Goal: Book appointment/travel/reservation

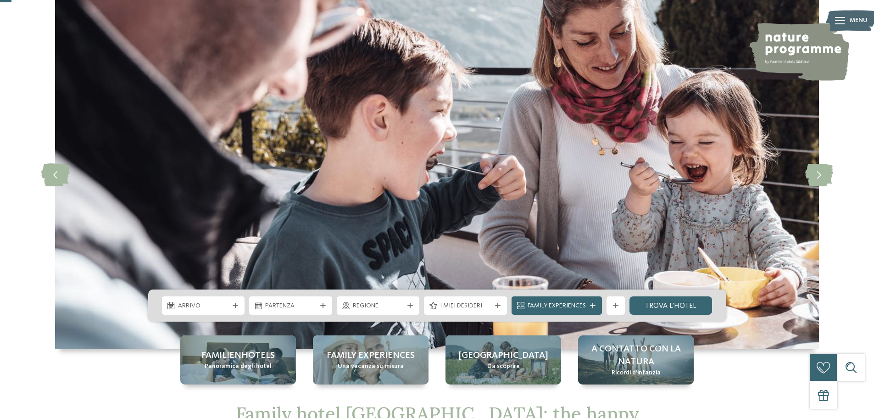
scroll to position [92, 0]
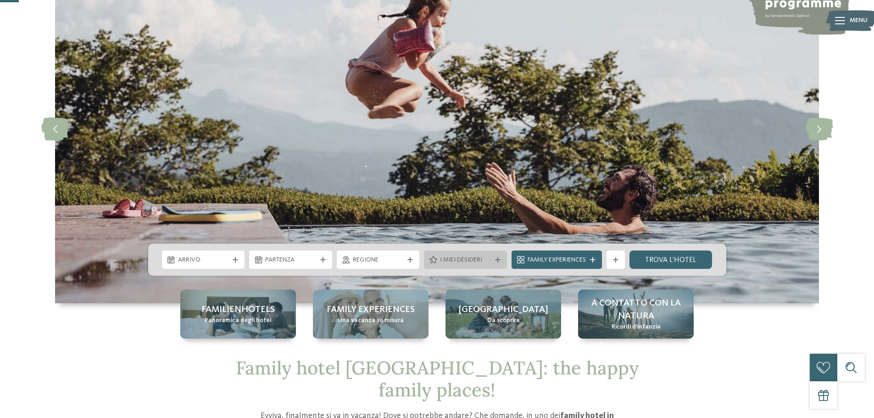
click at [488, 252] on div "I miei desideri" at bounding box center [465, 260] width 83 height 18
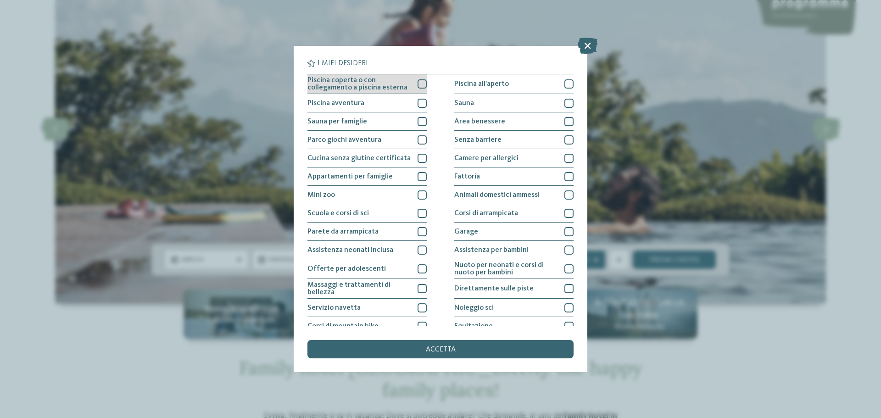
drag, startPoint x: 418, startPoint y: 83, endPoint x: 424, endPoint y: 84, distance: 6.5
click at [418, 82] on div at bounding box center [422, 83] width 9 height 9
click at [481, 351] on div "accetta" at bounding box center [440, 349] width 266 height 18
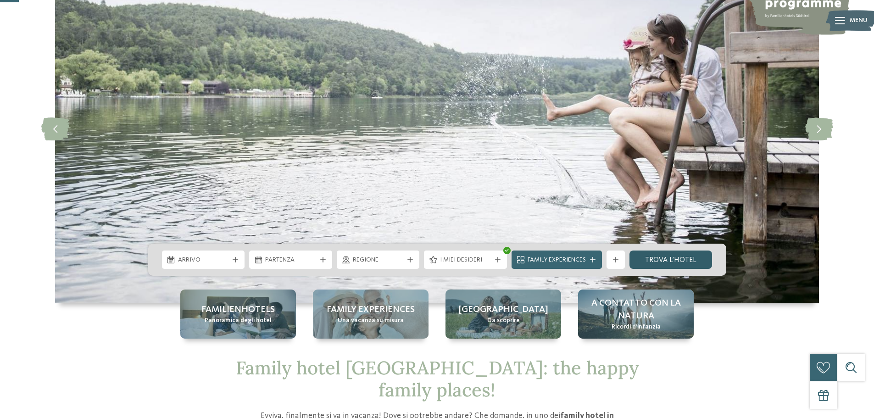
click at [657, 262] on link "trova l’hotel" at bounding box center [671, 260] width 83 height 18
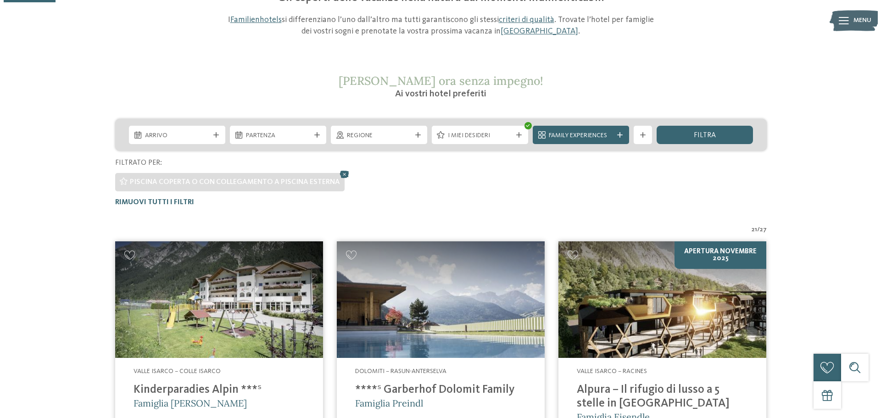
scroll to position [26, 0]
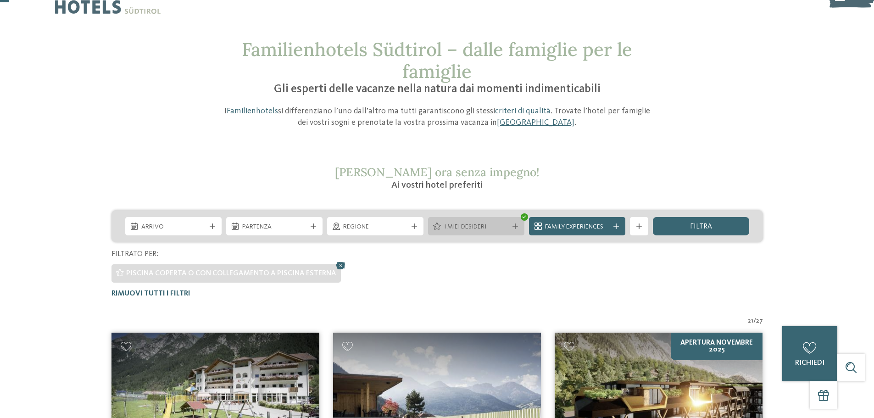
click at [513, 223] on div "I miei desideri" at bounding box center [476, 226] width 96 height 18
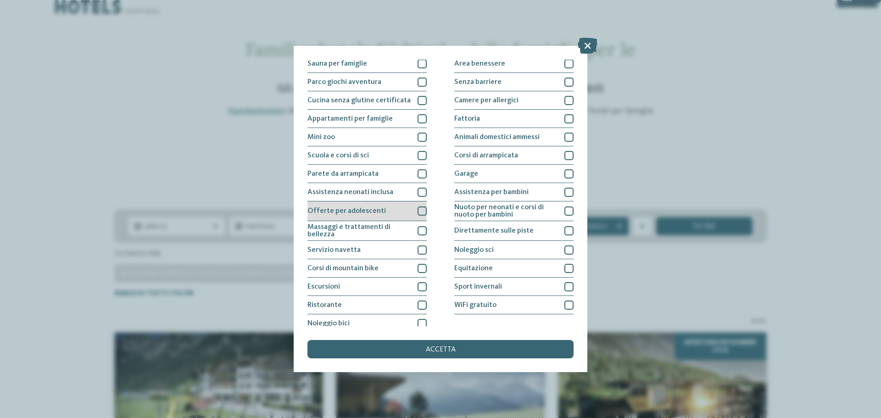
scroll to position [64, 0]
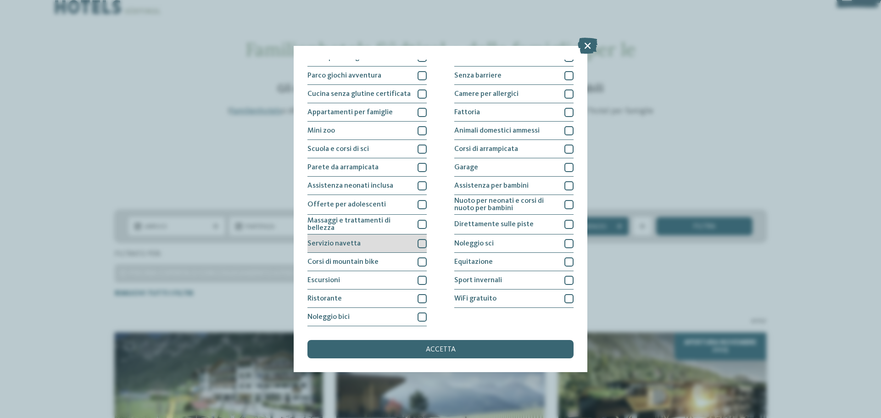
click at [418, 245] on div at bounding box center [422, 243] width 9 height 9
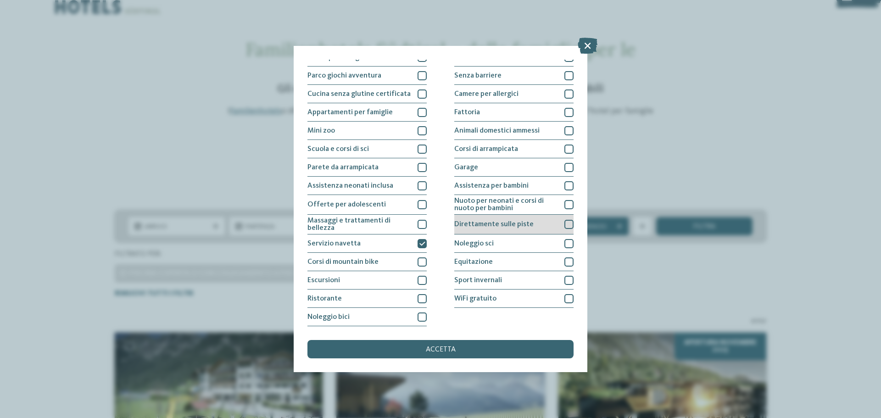
click at [564, 224] on div at bounding box center [568, 224] width 9 height 9
click at [495, 348] on div "accetta" at bounding box center [440, 349] width 266 height 18
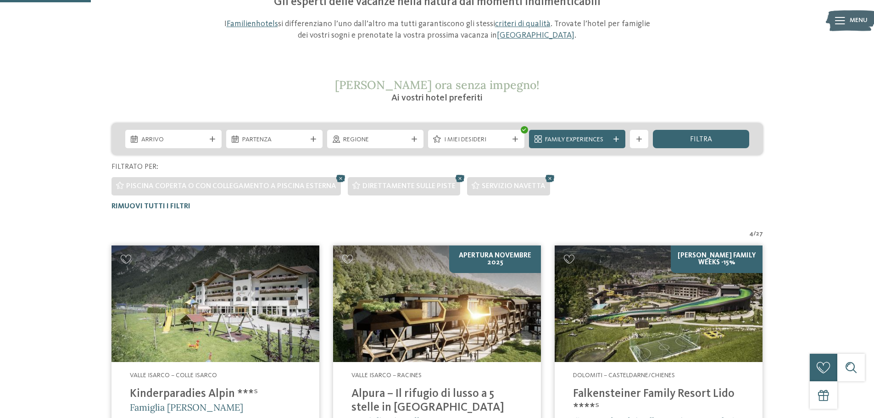
scroll to position [26, 0]
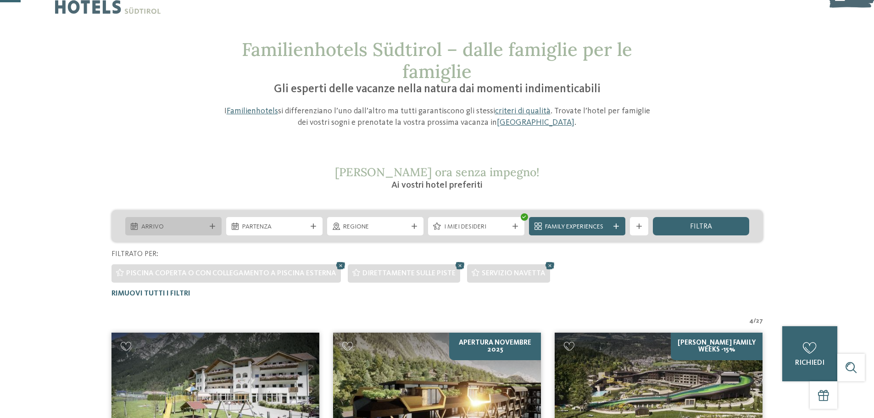
click at [216, 225] on div at bounding box center [212, 226] width 9 height 6
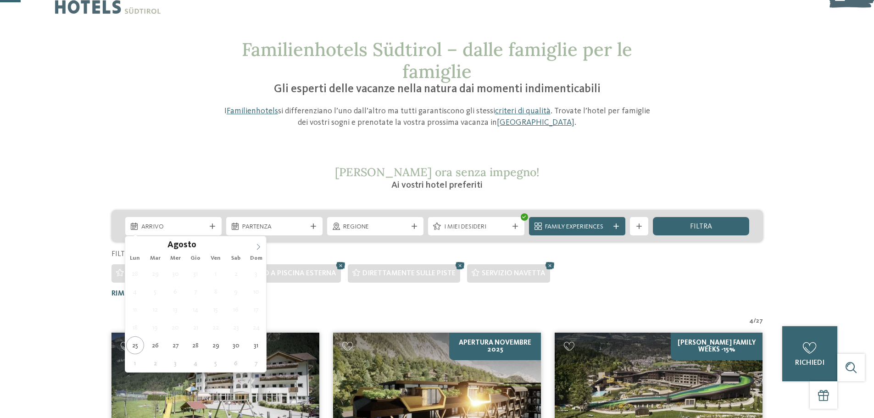
click at [258, 247] on icon at bounding box center [258, 247] width 6 height 6
type input "****"
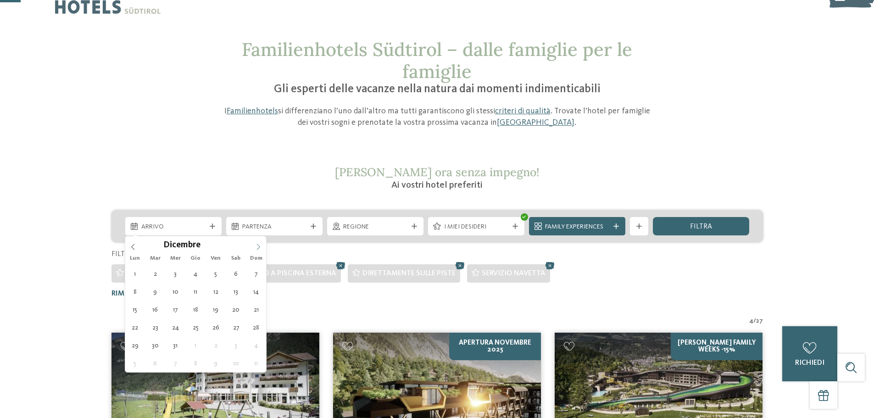
click at [258, 247] on icon at bounding box center [258, 247] width 6 height 6
type div "[DATE]"
type input "****"
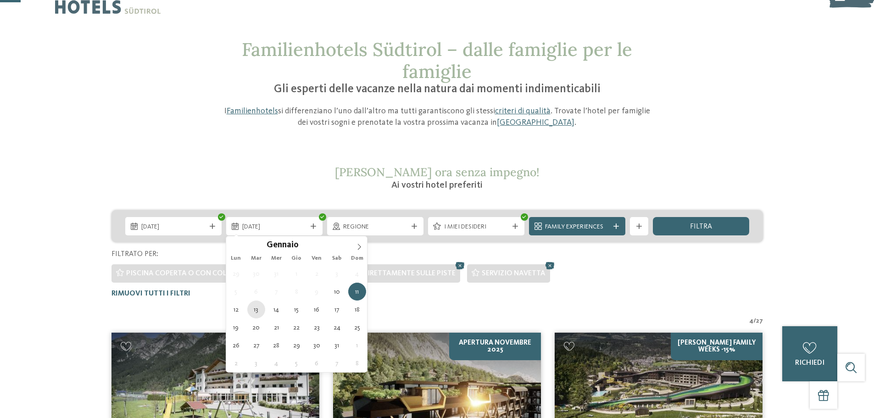
type div "[DATE]"
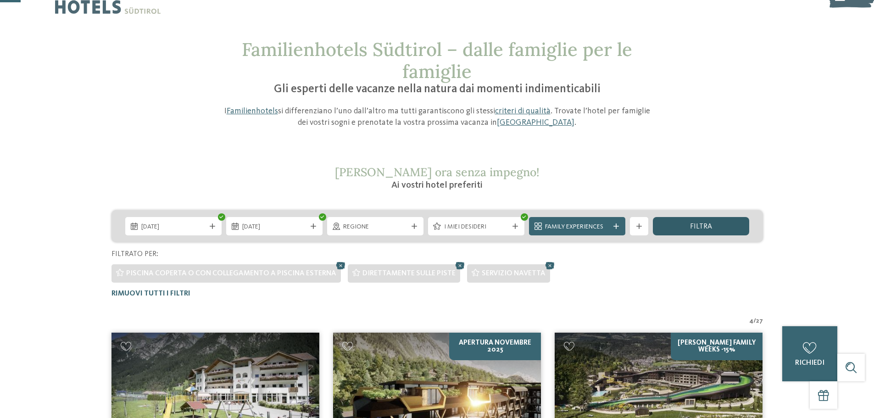
click at [694, 229] on span "filtra" at bounding box center [701, 226] width 22 height 7
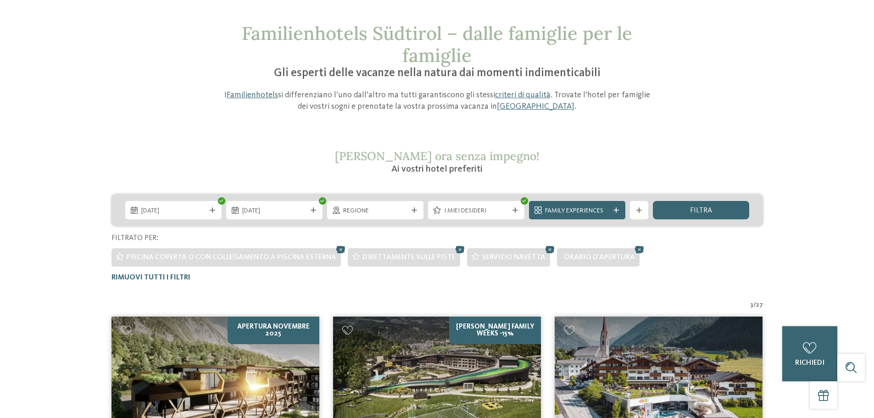
scroll to position [0, 0]
